Goal: Task Accomplishment & Management: Complete application form

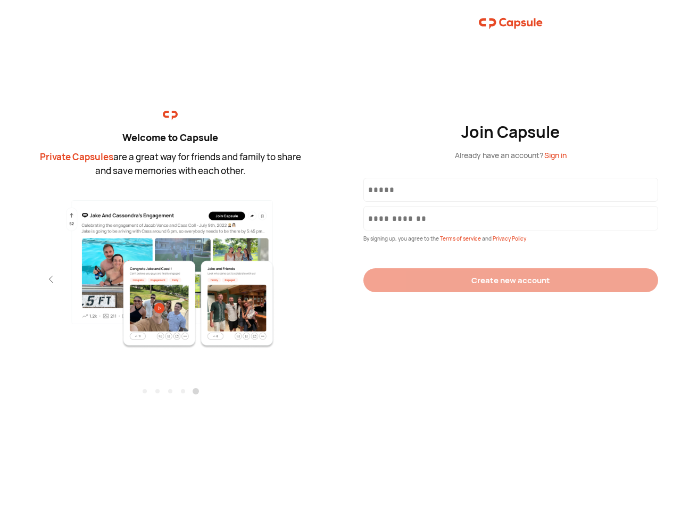
click at [341, 255] on div "Join Capsule Already have an account? Sign in By signing up, you agree to the T…" at bounding box center [511, 255] width 341 height 511
click at [170, 270] on img at bounding box center [170, 274] width 233 height 150
click at [0, 279] on div "Welcome to Capsule Private Capsules are a great way for friends and family to s…" at bounding box center [170, 255] width 341 height 511
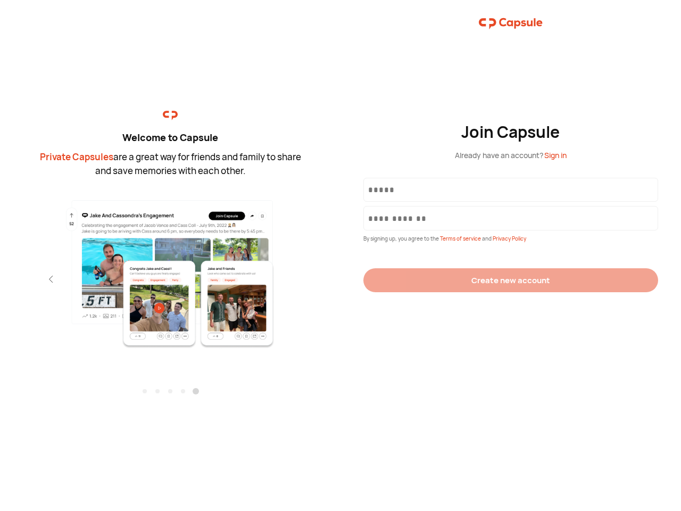
click at [0, 279] on div "Welcome to Capsule Private Capsules are a great way for friends and family to s…" at bounding box center [170, 255] width 341 height 511
click at [32, 279] on div "Welcome to Capsule Private Capsules are a great way for friends and family to s…" at bounding box center [170, 255] width 341 height 511
